Goal: Find specific page/section: Find specific page/section

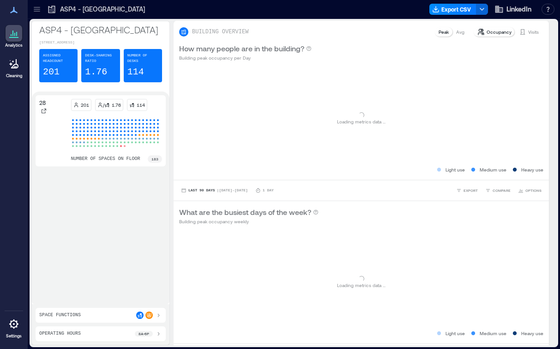
click at [11, 67] on icon at bounding box center [14, 63] width 7 height 9
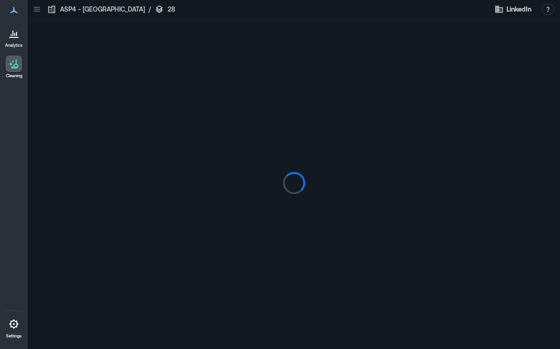
click at [40, 12] on icon at bounding box center [36, 9] width 9 height 9
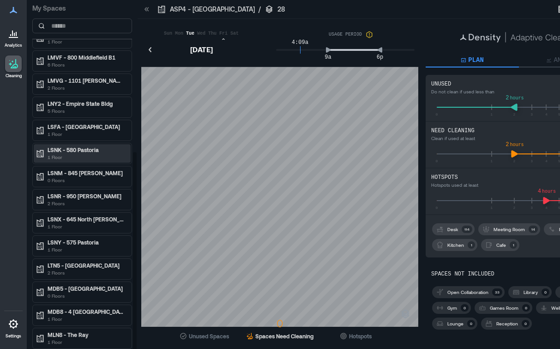
scroll to position [1, 0]
